Goal: Information Seeking & Learning: Learn about a topic

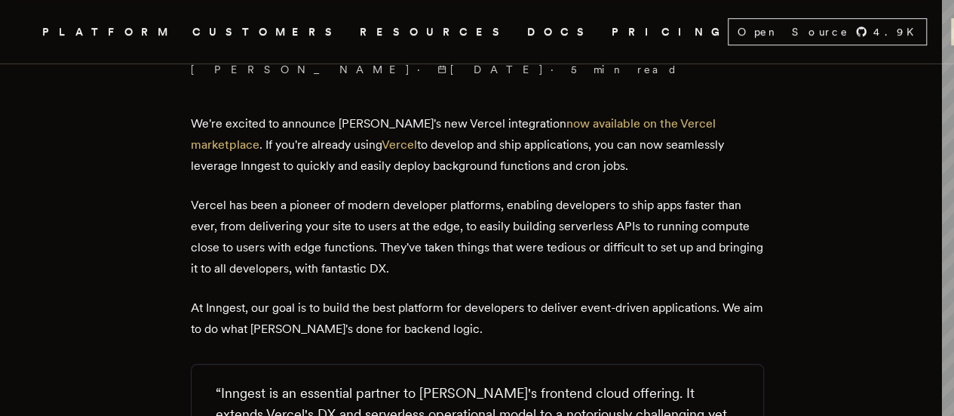
scroll to position [528, 0]
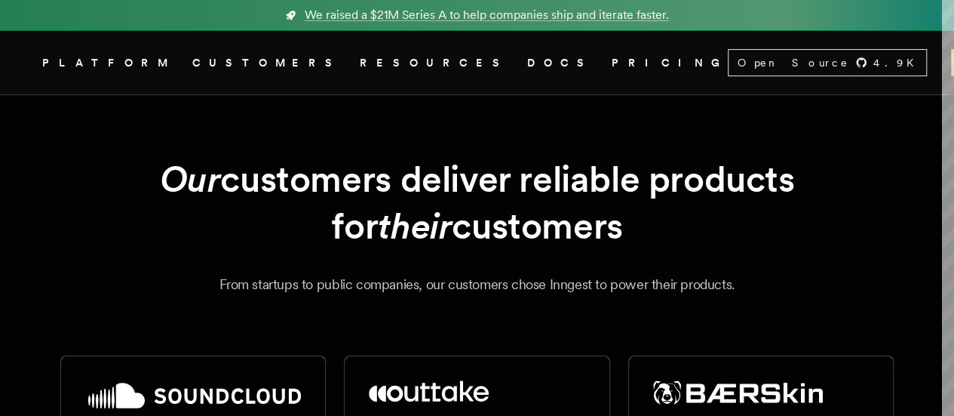
scroll to position [75, 0]
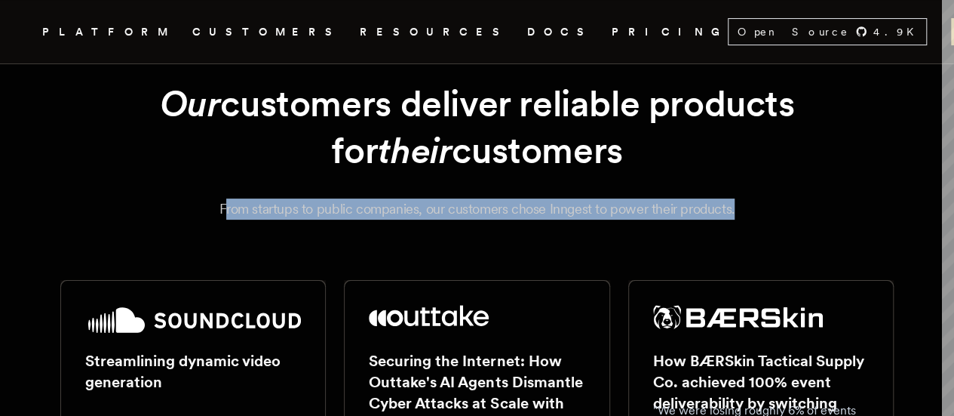
drag, startPoint x: 226, startPoint y: 207, endPoint x: 740, endPoint y: 216, distance: 513.8
click at [740, 216] on p "From startups to public companies, our customers chose Inngest to power their p…" at bounding box center [477, 208] width 834 height 21
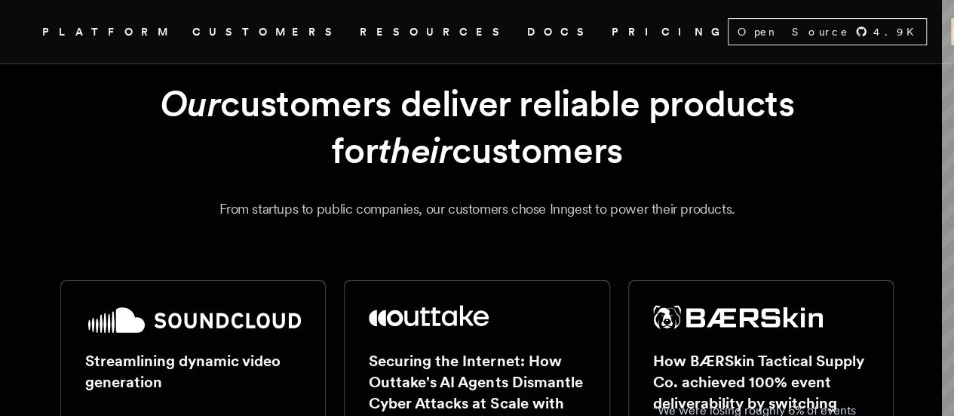
click at [177, 196] on div "Our customers deliver reliable products for their customers From startups to pu…" at bounding box center [477, 150] width 834 height 140
drag, startPoint x: 164, startPoint y: 96, endPoint x: 634, endPoint y: 145, distance: 472.5
click at [634, 145] on h1 "Our customers deliver reliable products for their customers" at bounding box center [477, 127] width 797 height 94
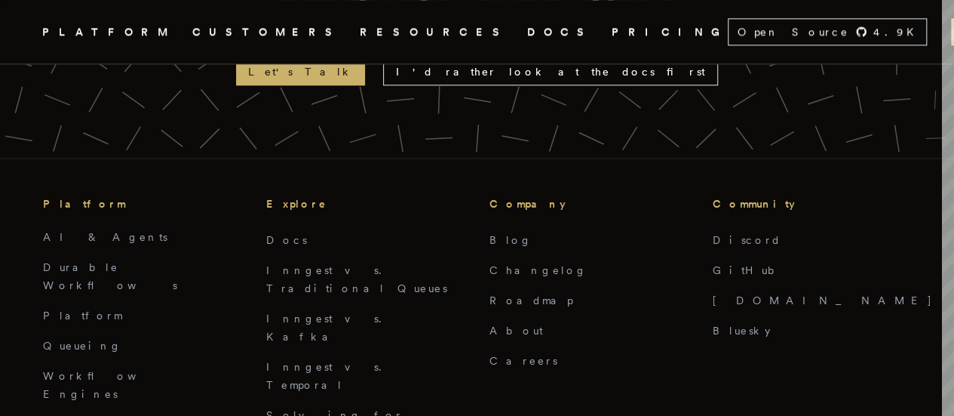
scroll to position [3922, 0]
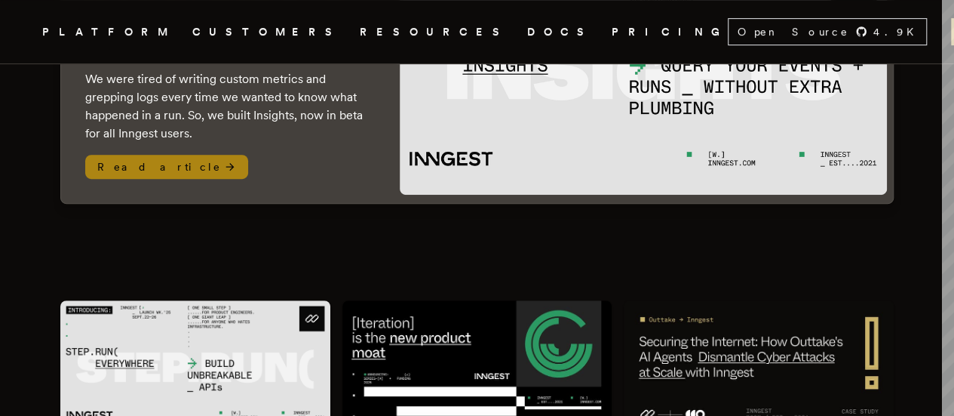
scroll to position [528, 0]
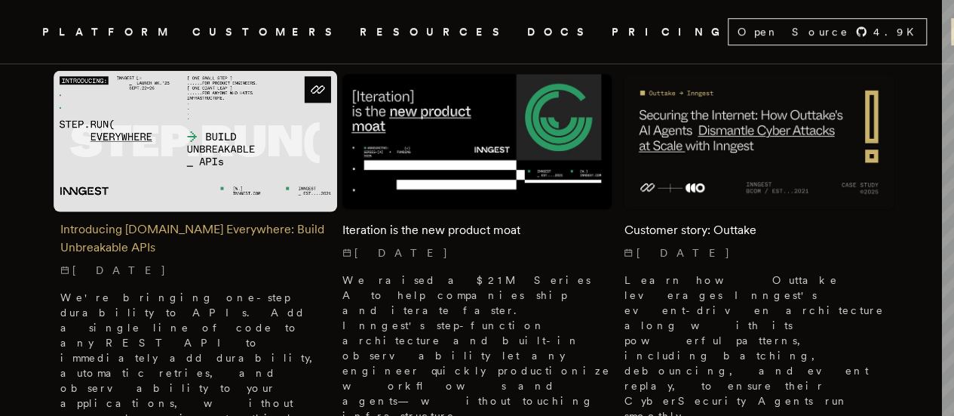
click at [118, 220] on h2 "Introducing Step.Run Everywhere: Build Unbreakable APIs" at bounding box center [195, 238] width 270 height 36
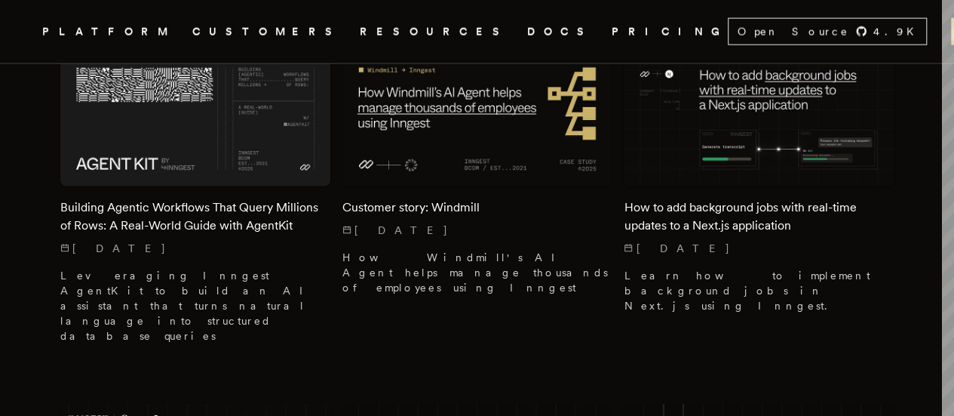
scroll to position [1961, 0]
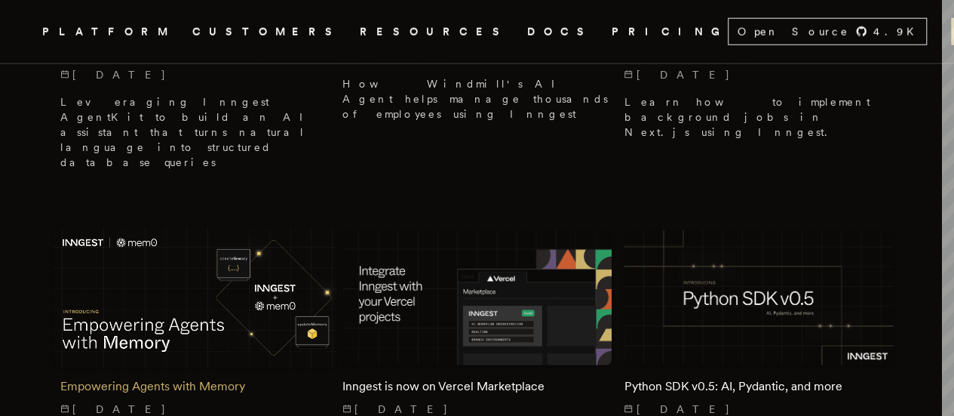
click at [204, 377] on h2 "Empowering Agents with Memory" at bounding box center [195, 386] width 270 height 18
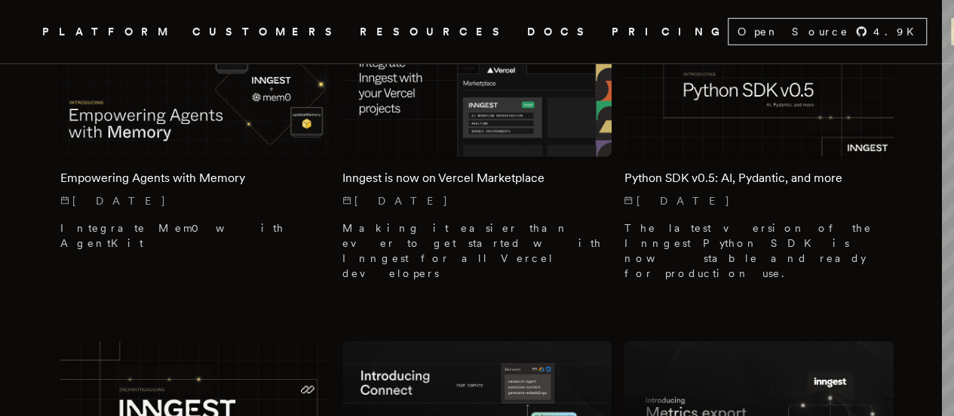
scroll to position [2187, 0]
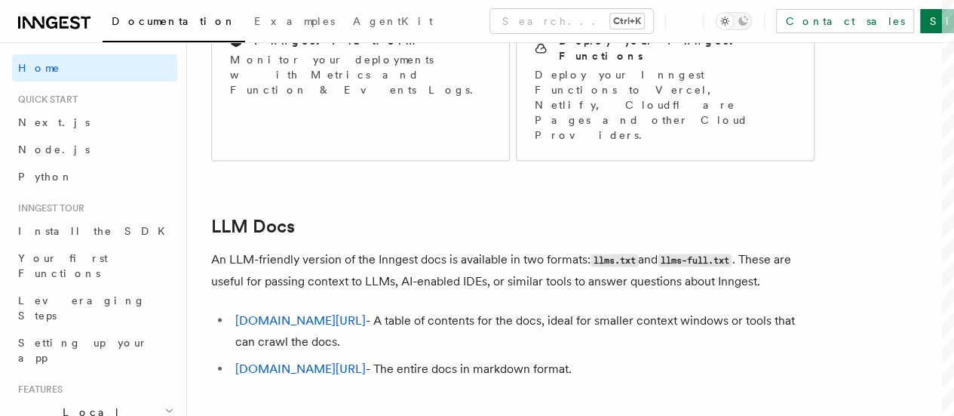
scroll to position [1542, 0]
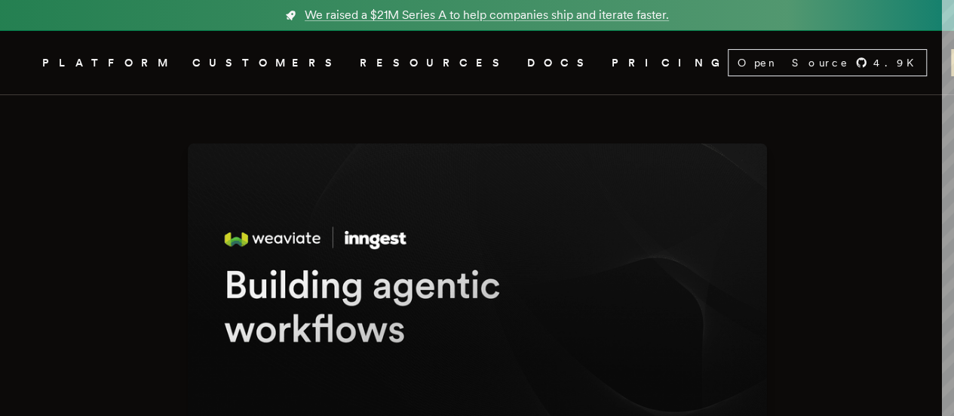
scroll to position [573, 0]
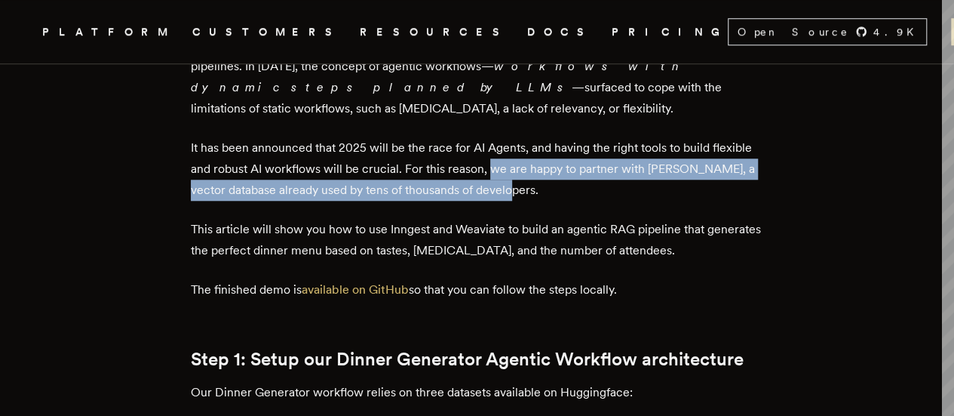
drag, startPoint x: 492, startPoint y: 204, endPoint x: 506, endPoint y: 235, distance: 33.4
click at [506, 201] on p "It has been announced that 2025 will be the race for AI Agents, and having the …" at bounding box center [477, 168] width 573 height 63
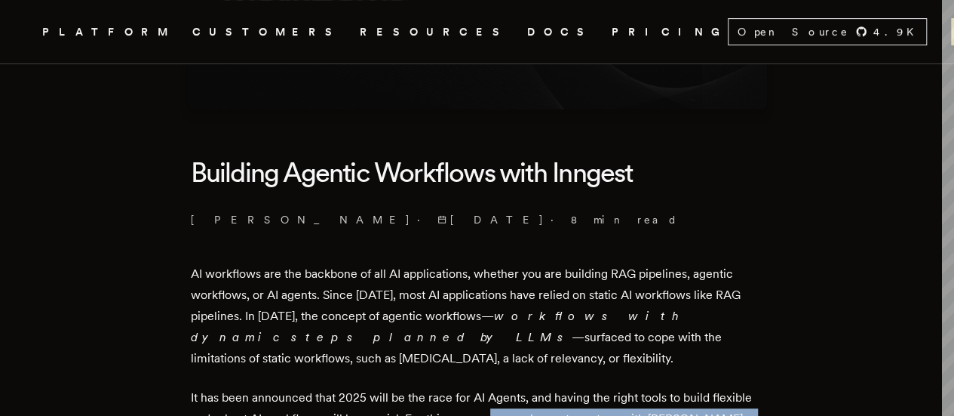
scroll to position [347, 0]
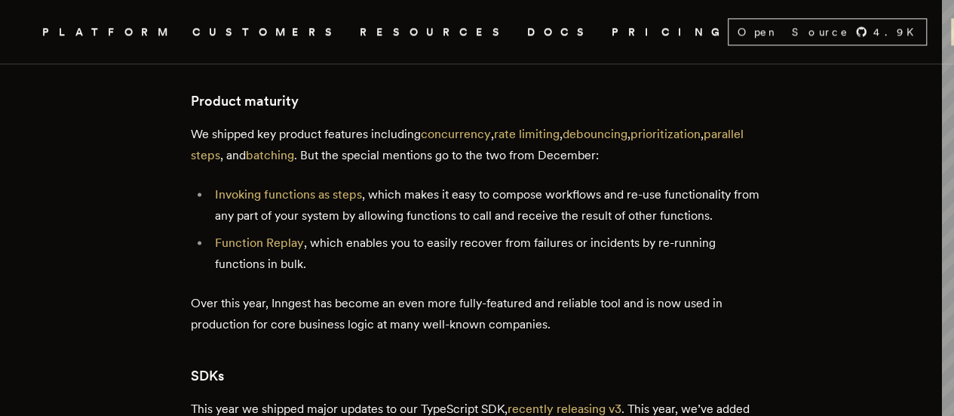
scroll to position [3473, 0]
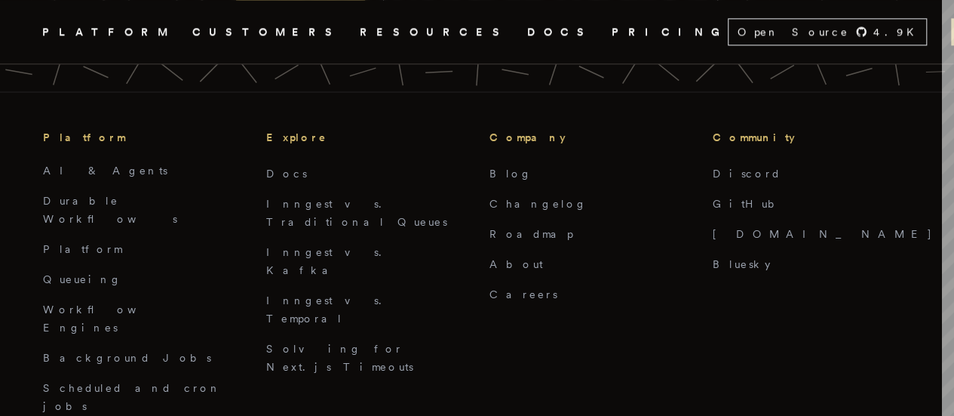
scroll to position [3771, 0]
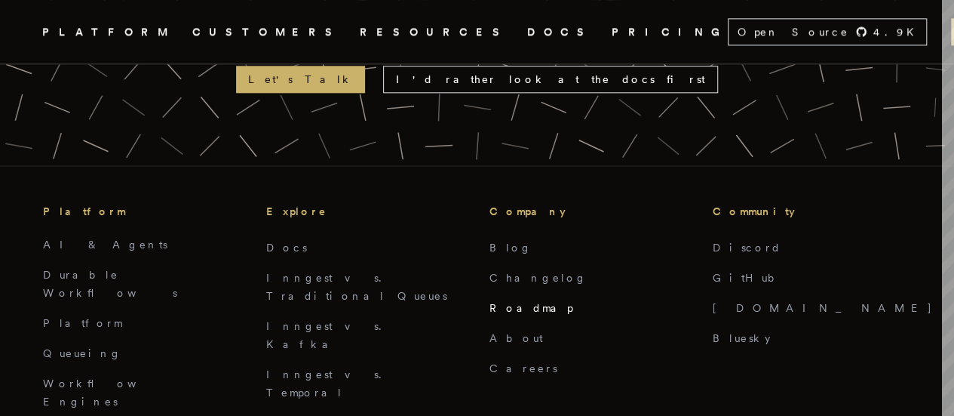
click at [498, 302] on link "Roadmap" at bounding box center [532, 308] width 84 height 12
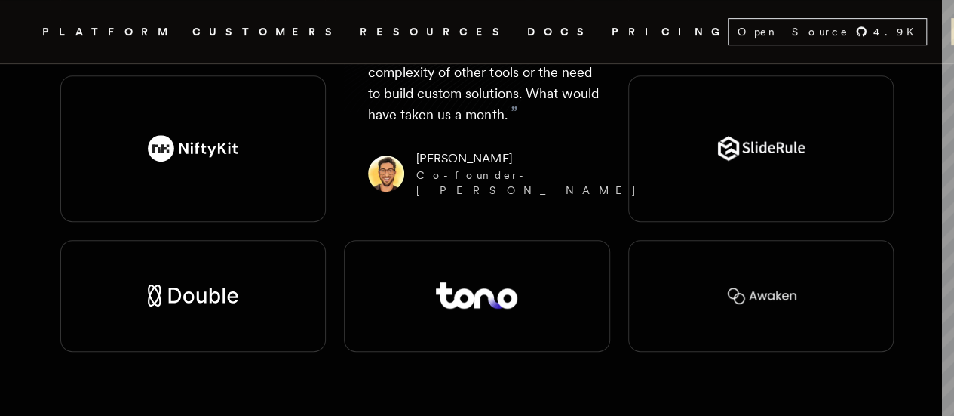
scroll to position [3017, 0]
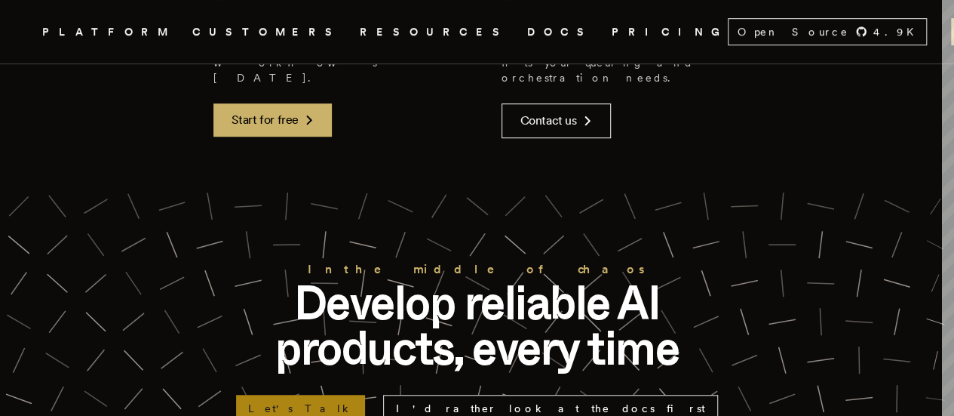
scroll to position [3545, 0]
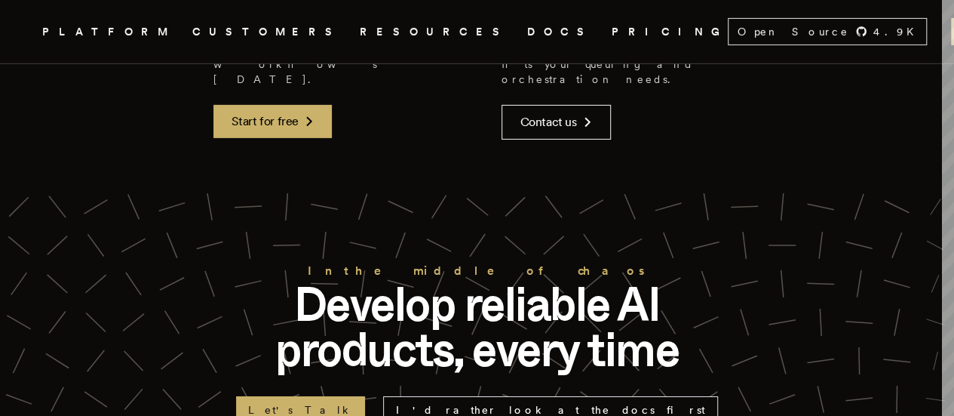
scroll to position [2565, 0]
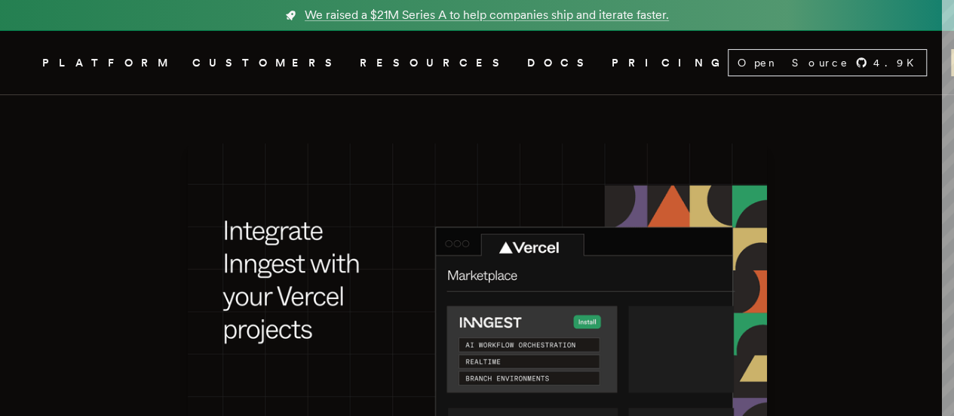
scroll to position [302, 0]
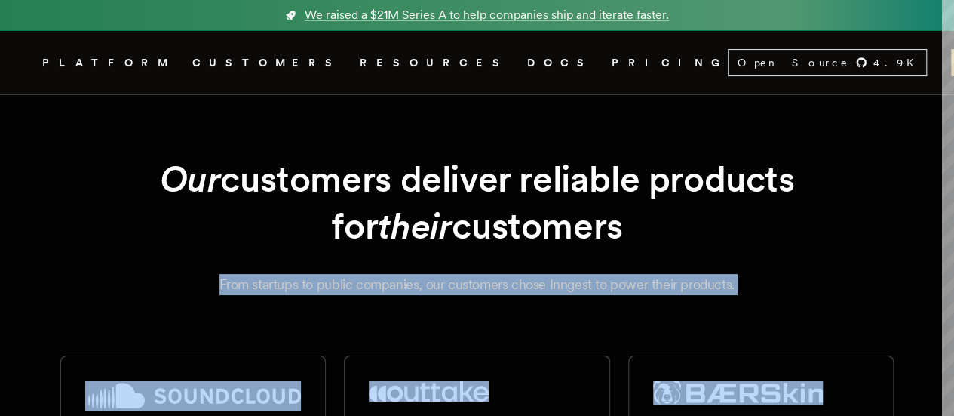
drag, startPoint x: 213, startPoint y: 281, endPoint x: 741, endPoint y: 305, distance: 528.5
click at [751, 293] on p "From startups to public companies, our customers chose Inngest to power their p…" at bounding box center [477, 284] width 834 height 21
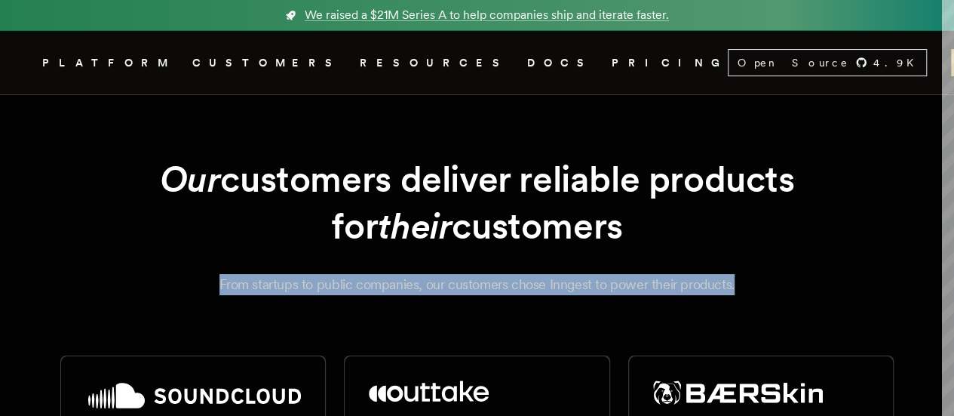
drag, startPoint x: 748, startPoint y: 287, endPoint x: 198, endPoint y: 265, distance: 550.3
click at [198, 265] on div "Our customers deliver reliable products for their customers From startups to pu…" at bounding box center [477, 225] width 834 height 140
copy p "From startups to public companies, our customers chose Inngest to power their p…"
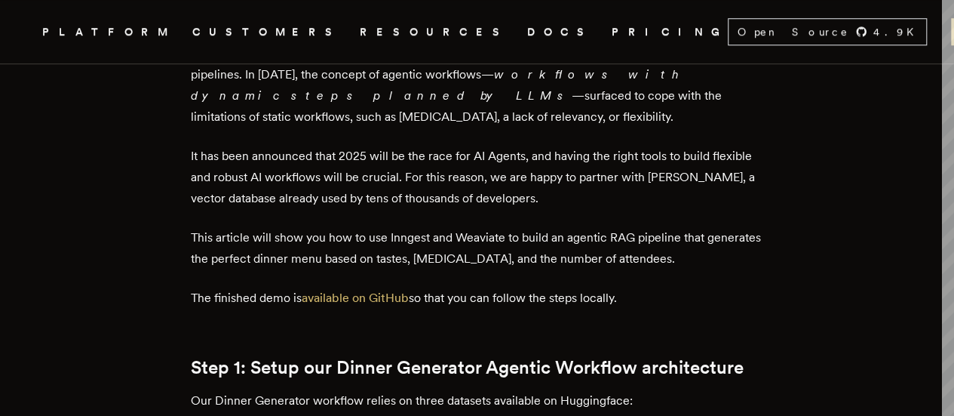
scroll to position [566, 0]
click at [526, 208] on p "It has been announced that 2025 will be the race for AI Agents, and having the …" at bounding box center [477, 176] width 573 height 63
click at [522, 208] on p "It has been announced that 2025 will be the race for AI Agents, and having the …" at bounding box center [477, 176] width 573 height 63
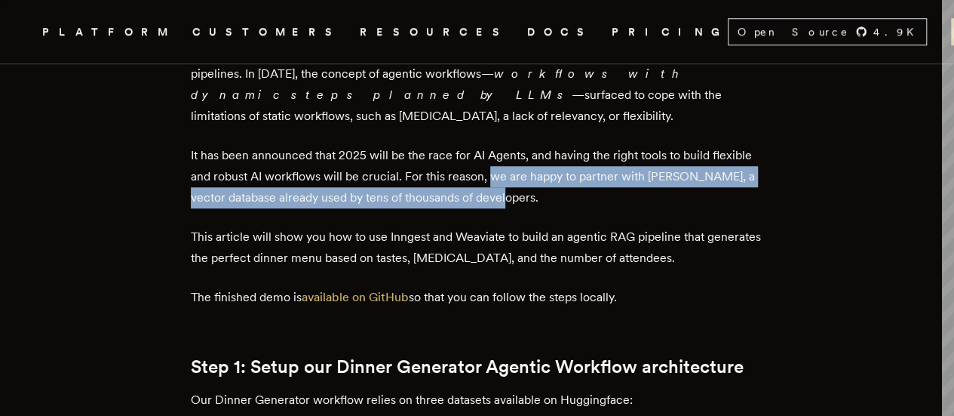
click at [494, 208] on p "It has been announced that 2025 will be the race for AI Agents, and having the …" at bounding box center [477, 176] width 573 height 63
copy p "we are happy to partner with Weaviate, a vector database already used by tens o…"
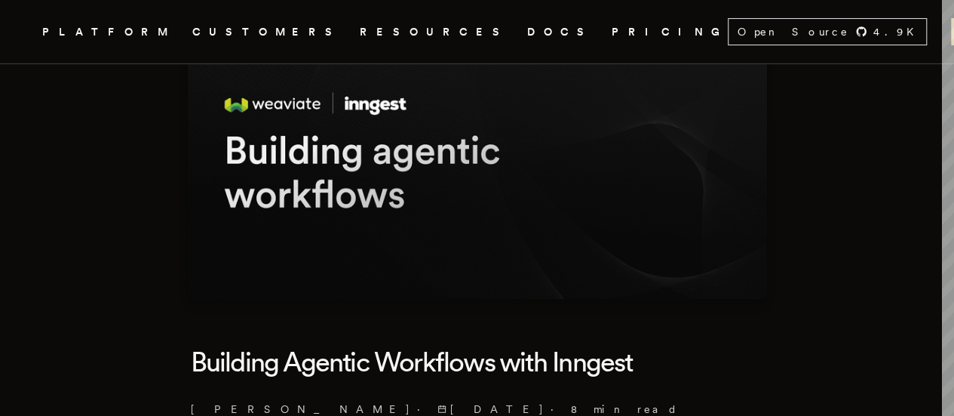
scroll to position [226, 0]
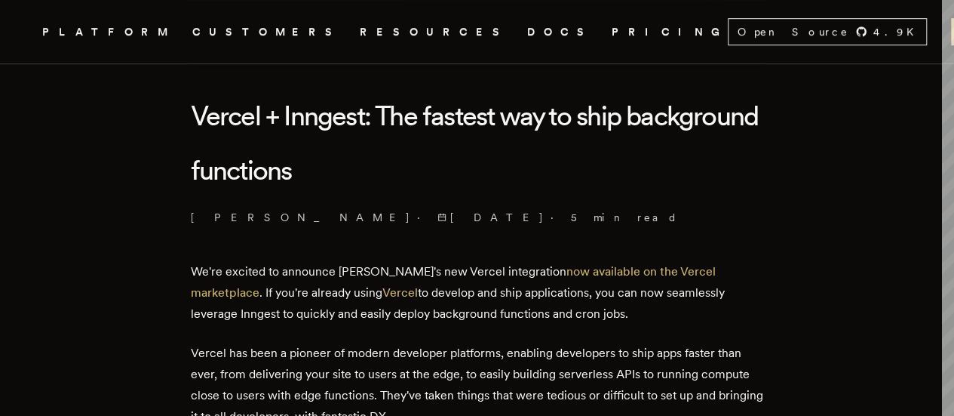
scroll to position [377, 0]
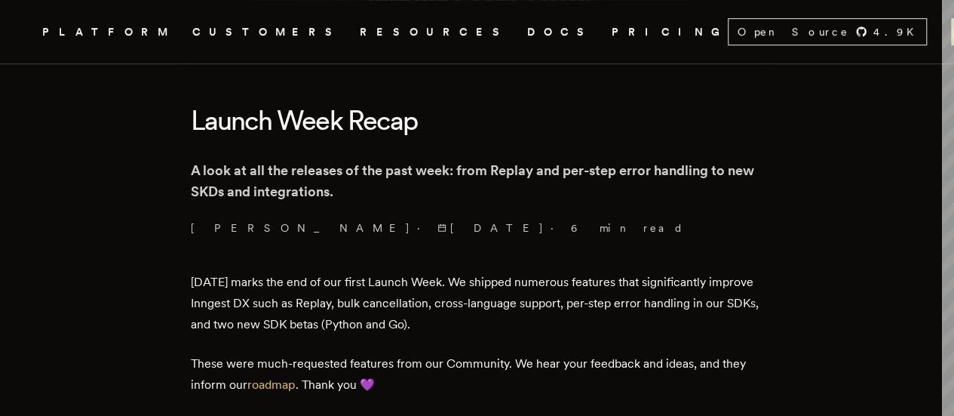
scroll to position [377, 0]
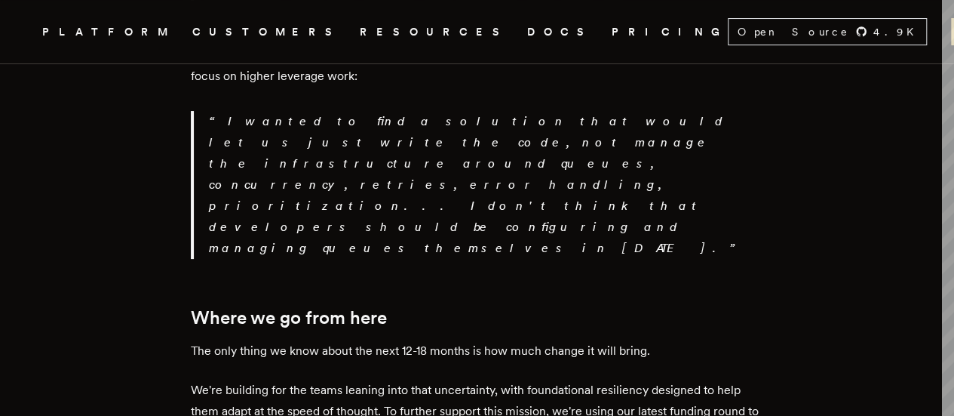
scroll to position [3017, 0]
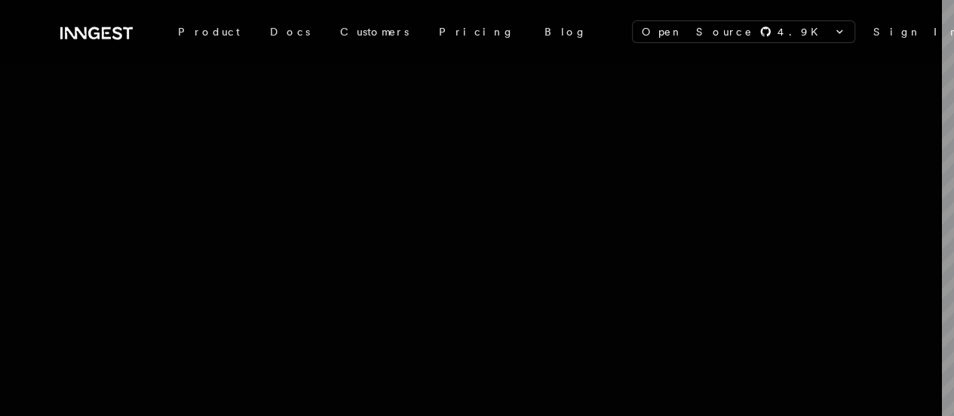
scroll to position [75, 0]
